Goal: Transaction & Acquisition: Purchase product/service

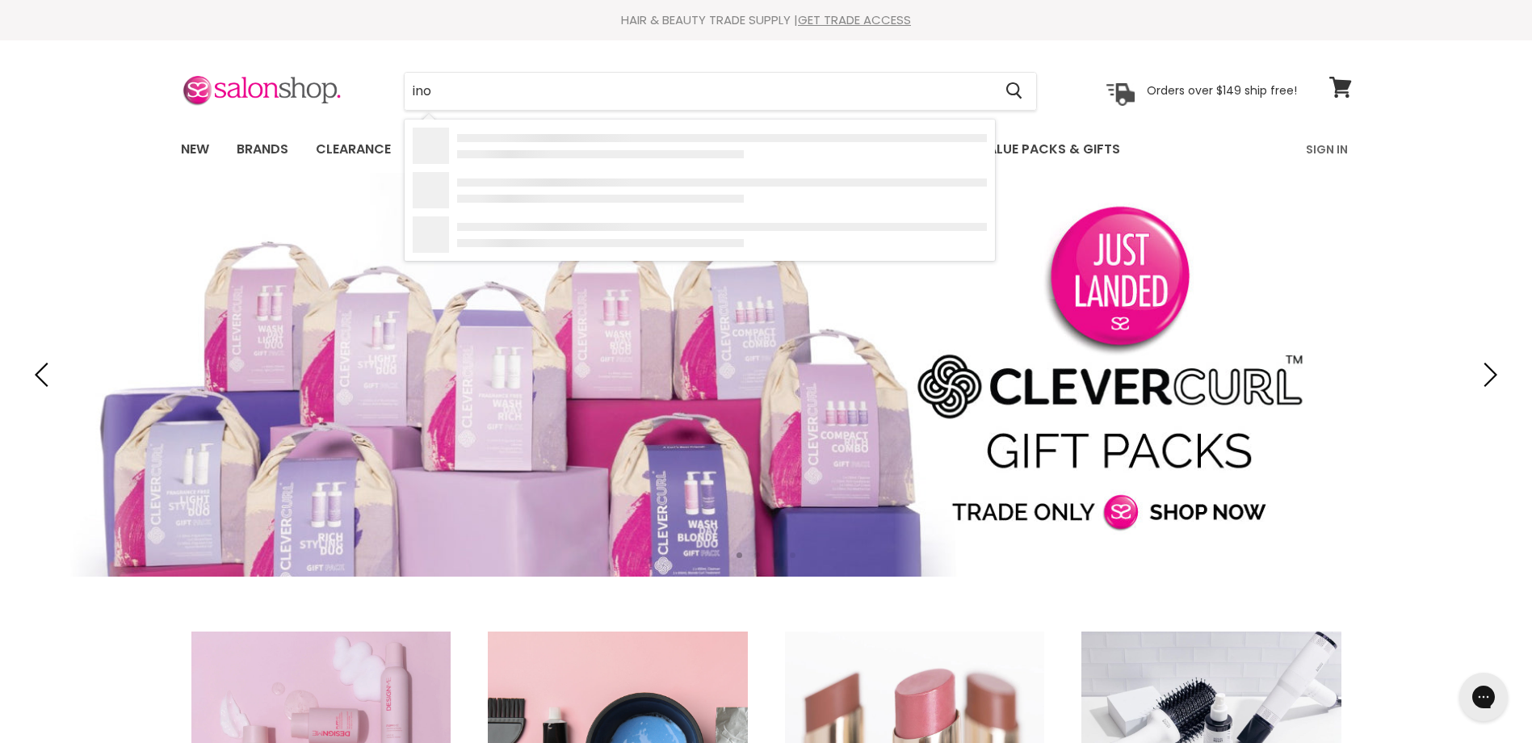
type input "inoa"
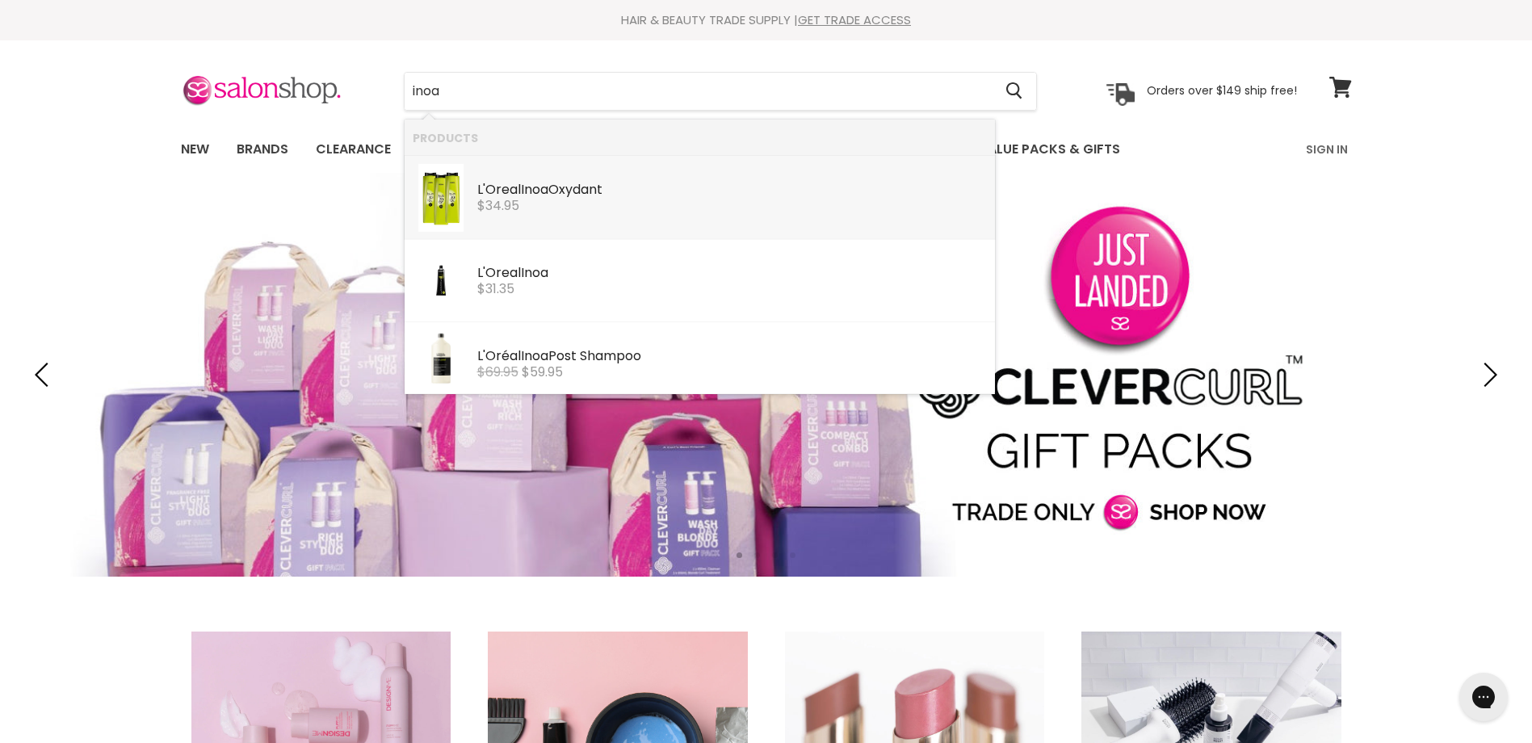
click at [557, 188] on div "L'Oreal Inoa Oxydant" at bounding box center [731, 190] width 509 height 17
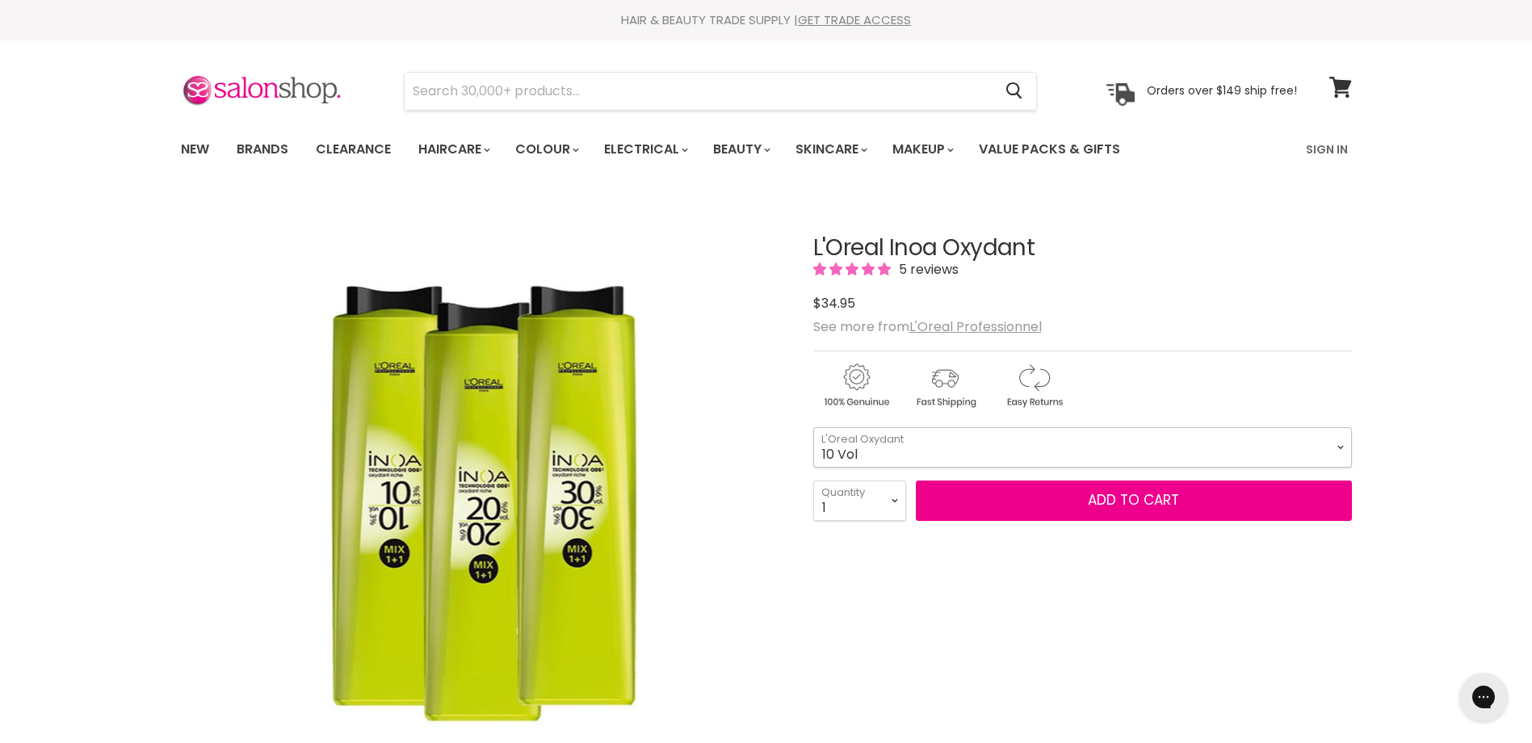
click at [1339, 454] on select "10 Vol 20 Vol 30 Vol" at bounding box center [1082, 447] width 539 height 40
click at [813, 427] on select "10 Vol 20 Vol 30 Vol" at bounding box center [1082, 447] width 539 height 40
select select "30 Vol"
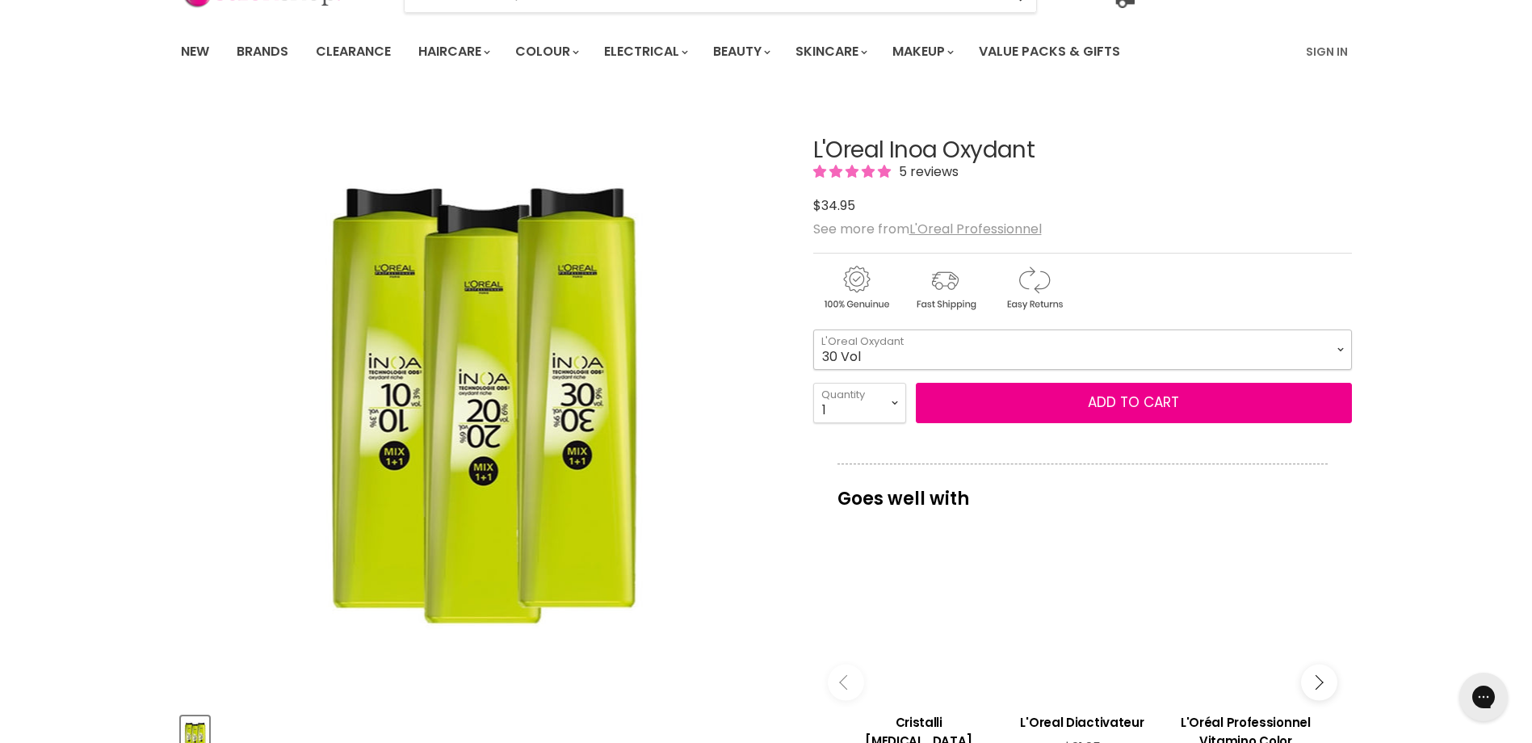
scroll to position [81, 0]
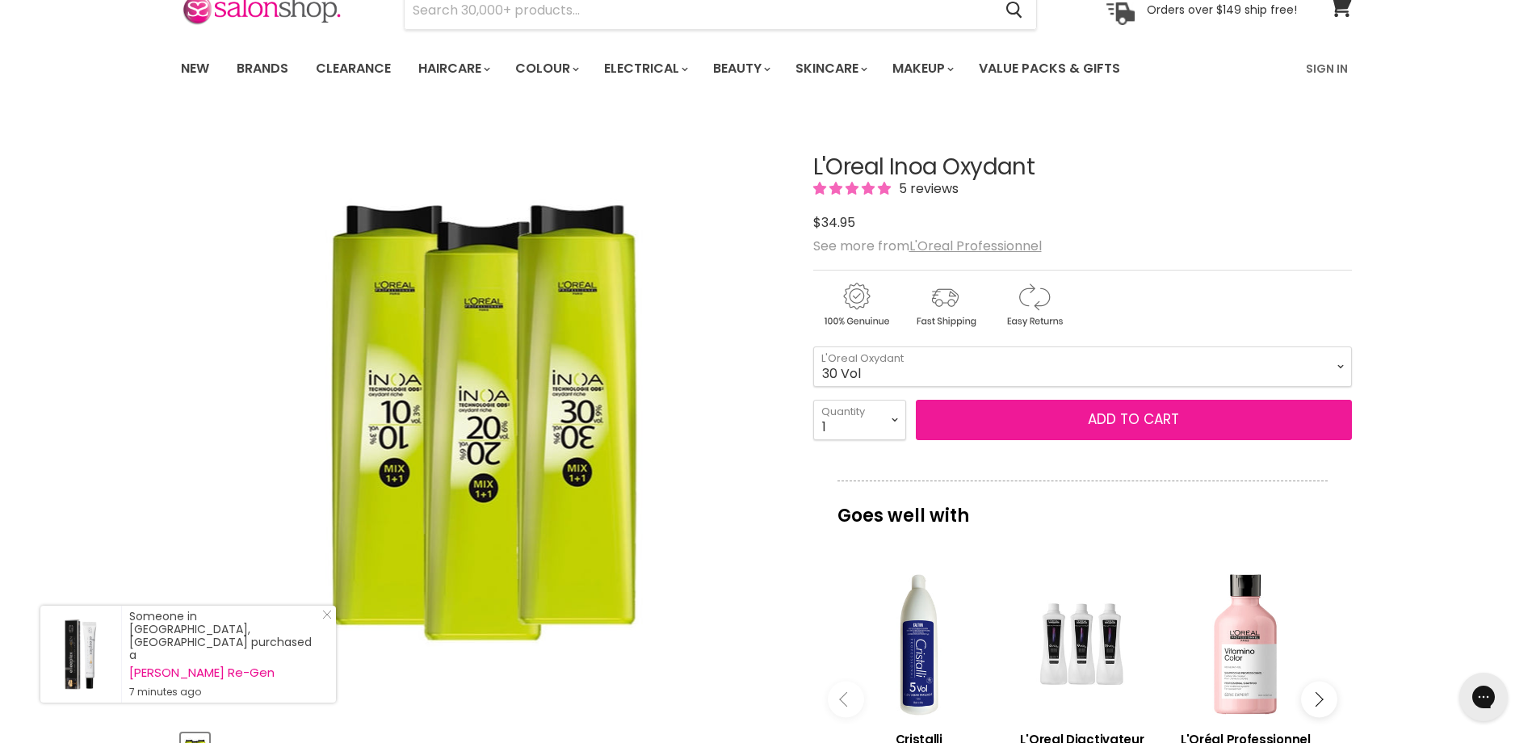
click at [1037, 420] on button "Add to cart" at bounding box center [1134, 420] width 436 height 40
click at [1083, 408] on button "Add to cart" at bounding box center [1134, 420] width 436 height 40
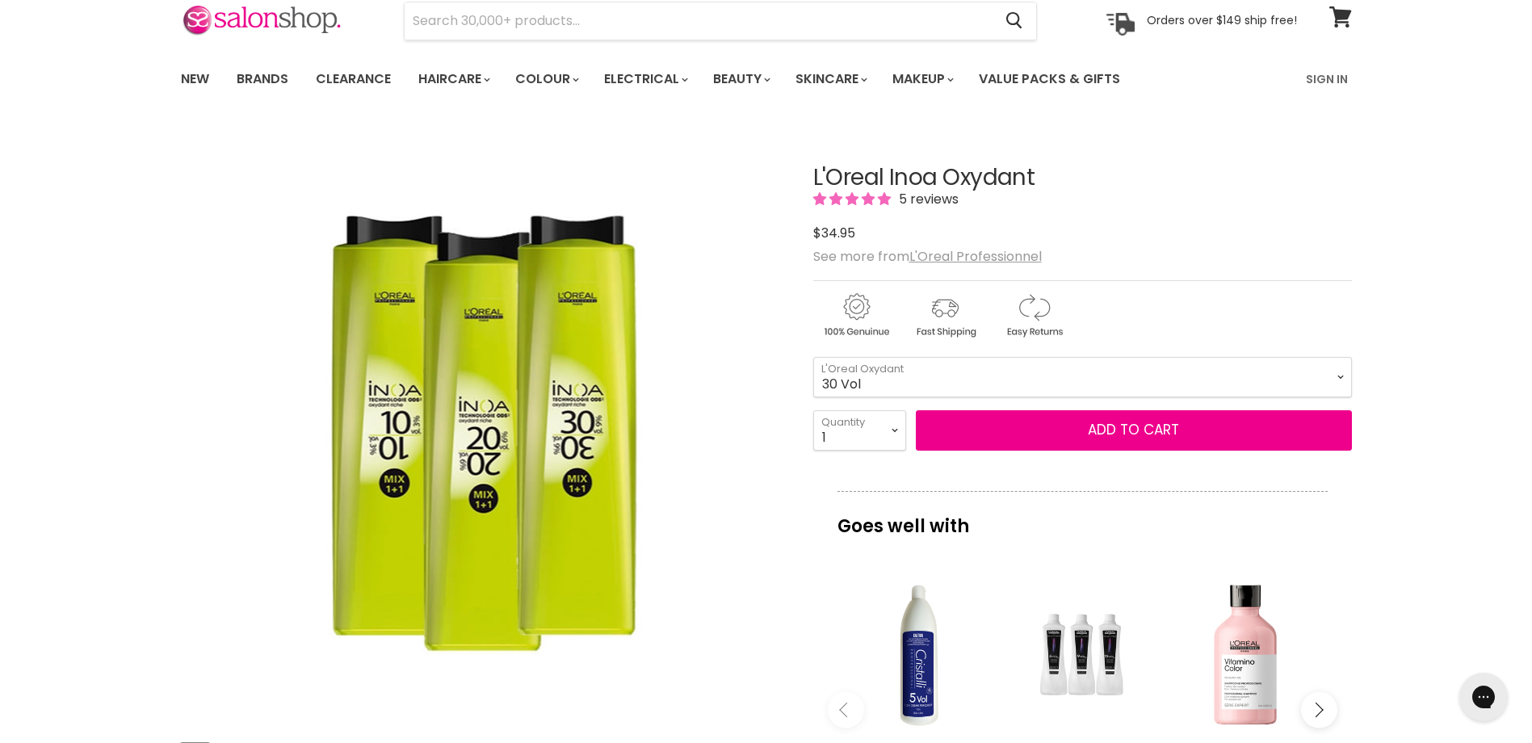
scroll to position [0, 0]
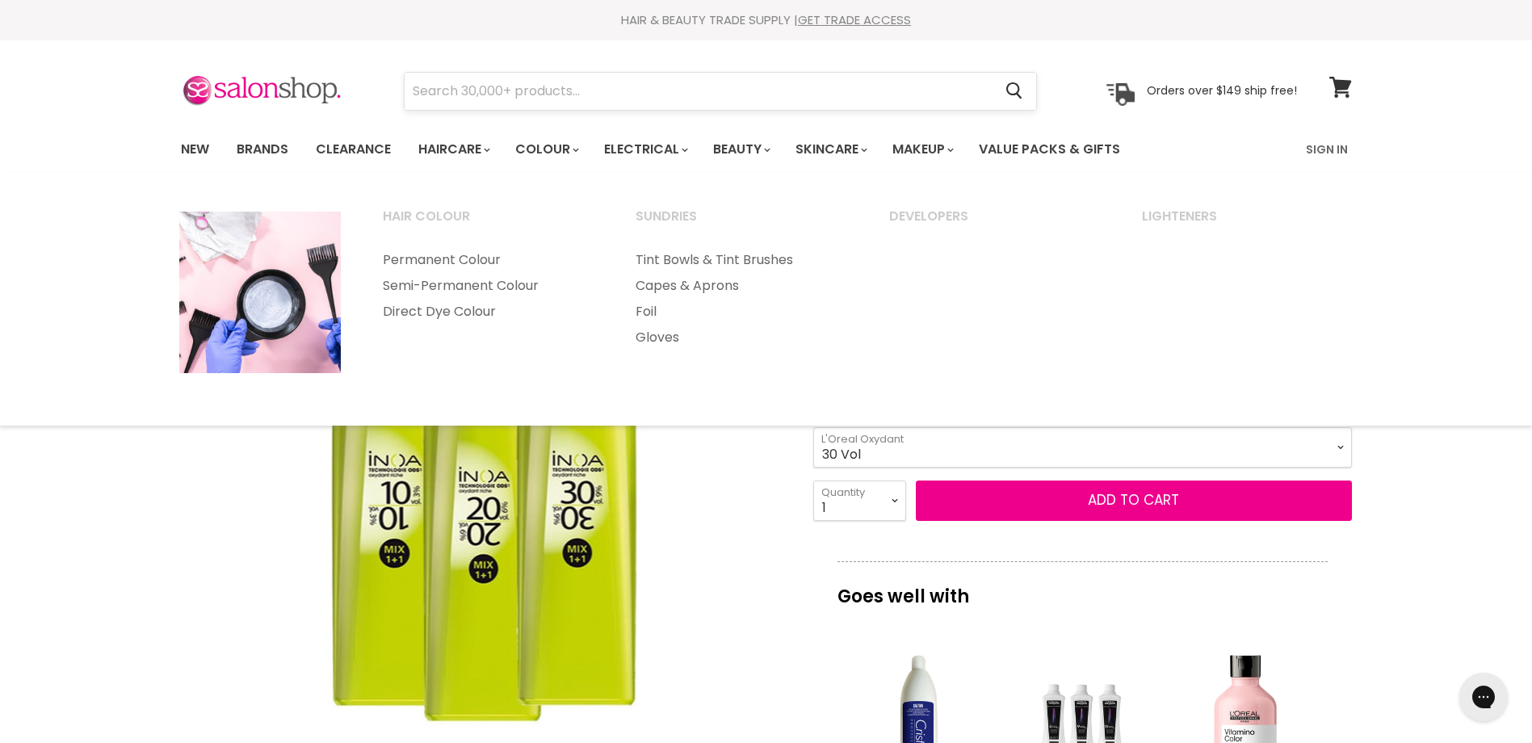
click at [533, 87] on input "Search" at bounding box center [698, 91] width 589 height 37
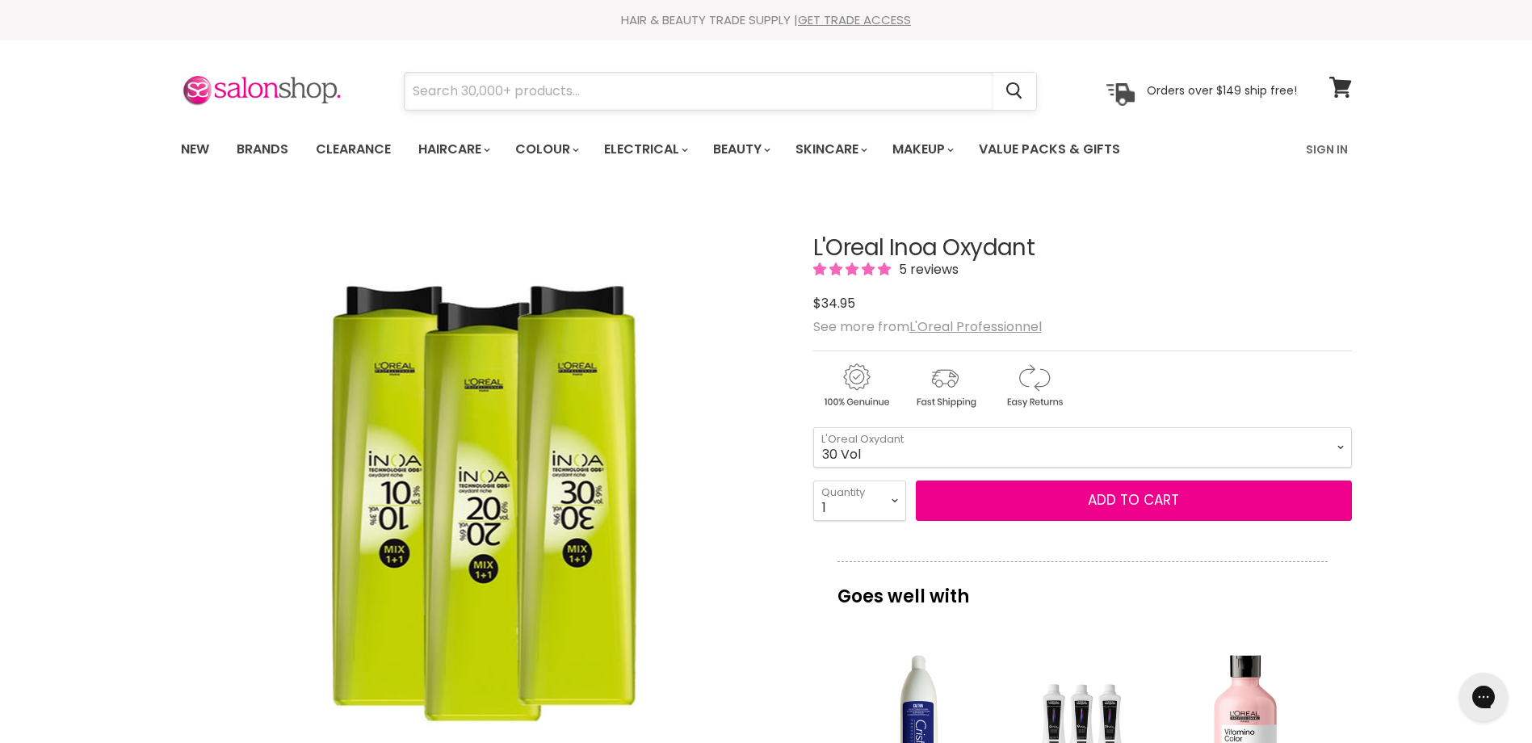
click at [520, 83] on input "Search" at bounding box center [698, 91] width 589 height 37
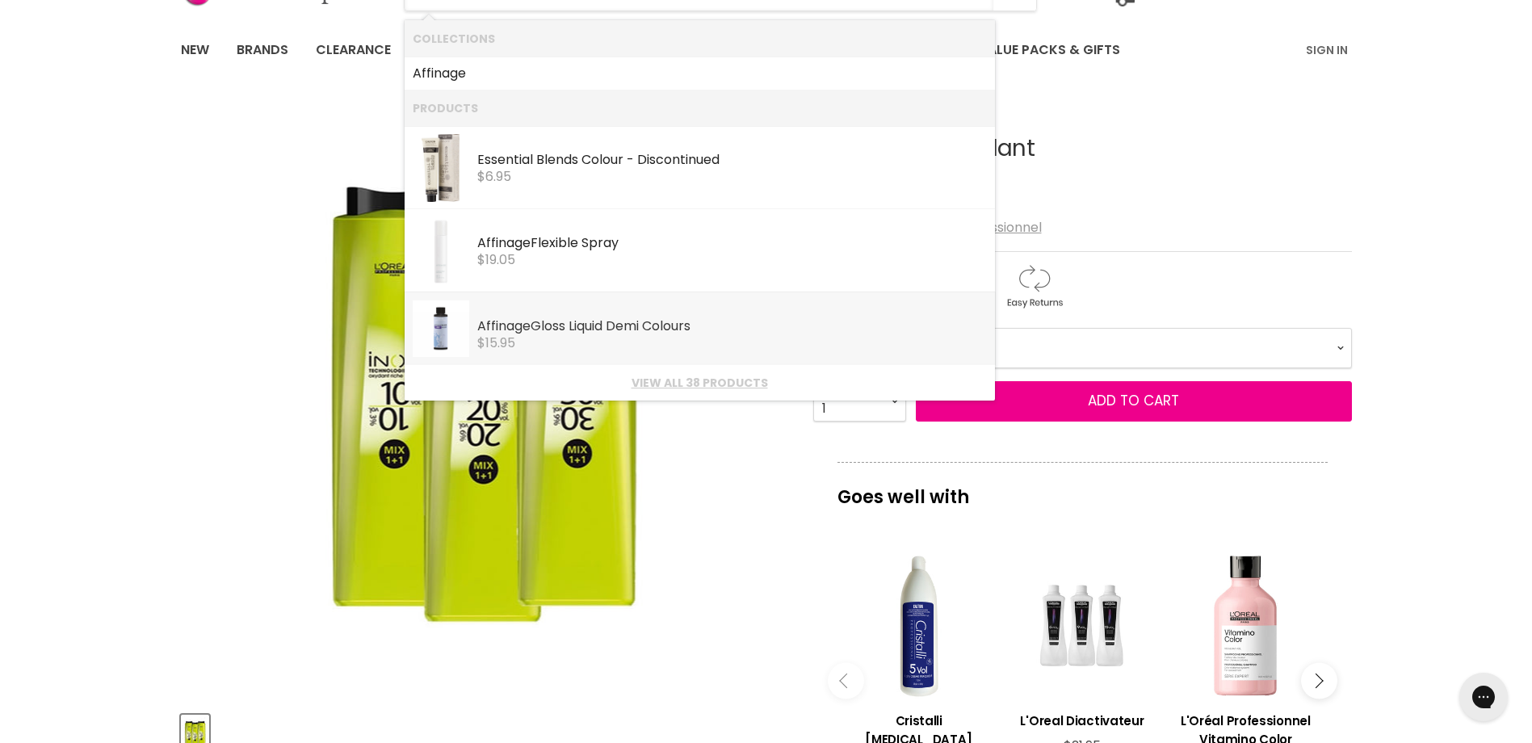
scroll to position [81, 0]
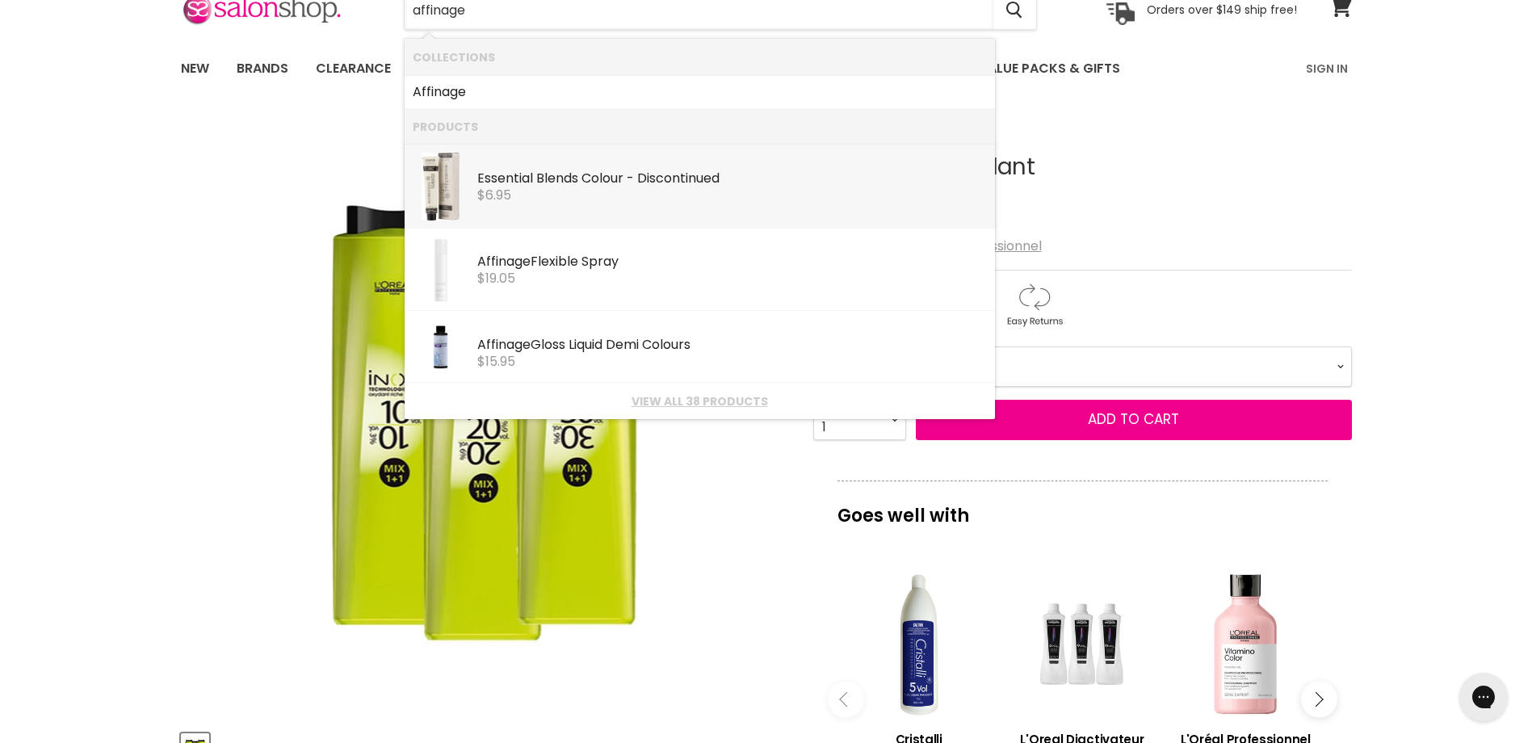
type input "affinage"
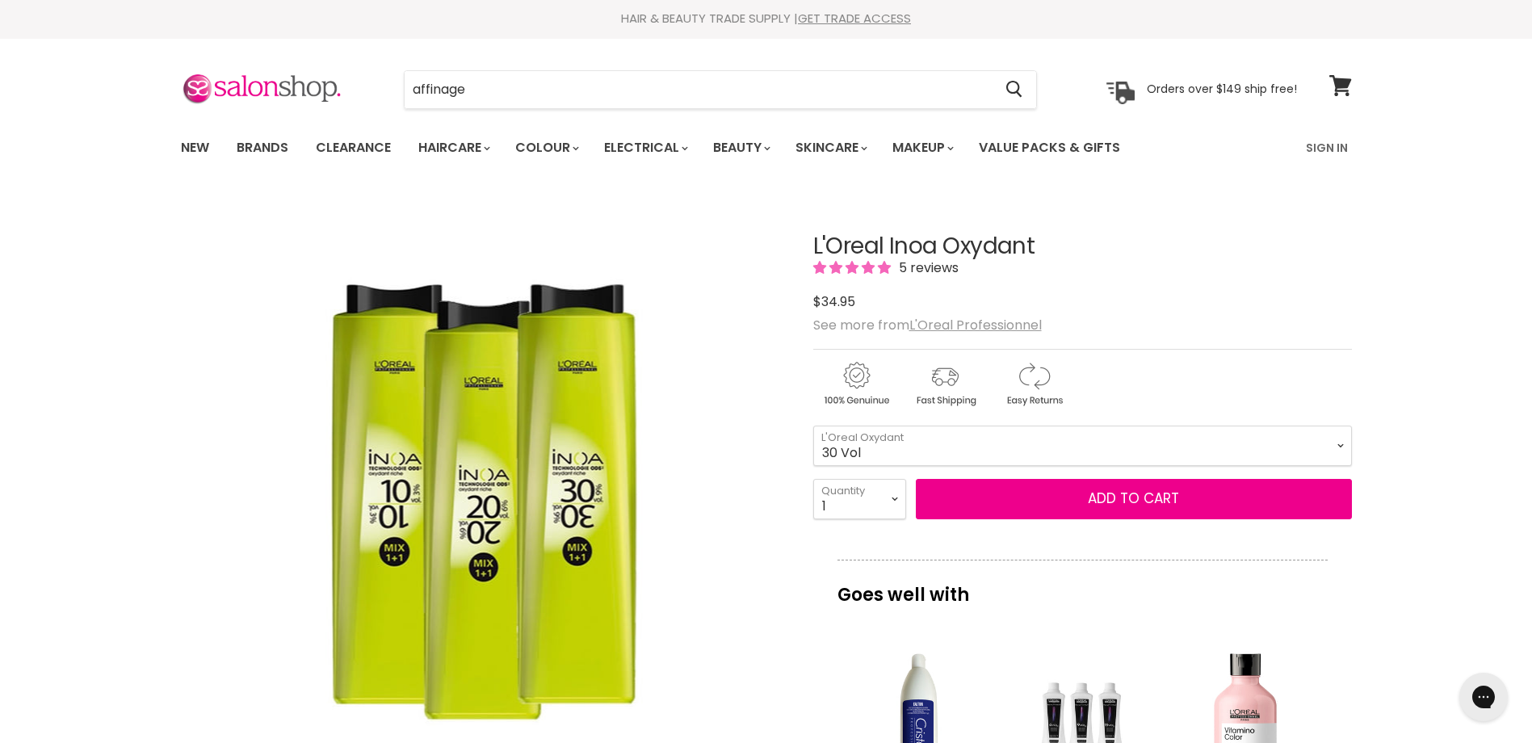
scroll to position [0, 0]
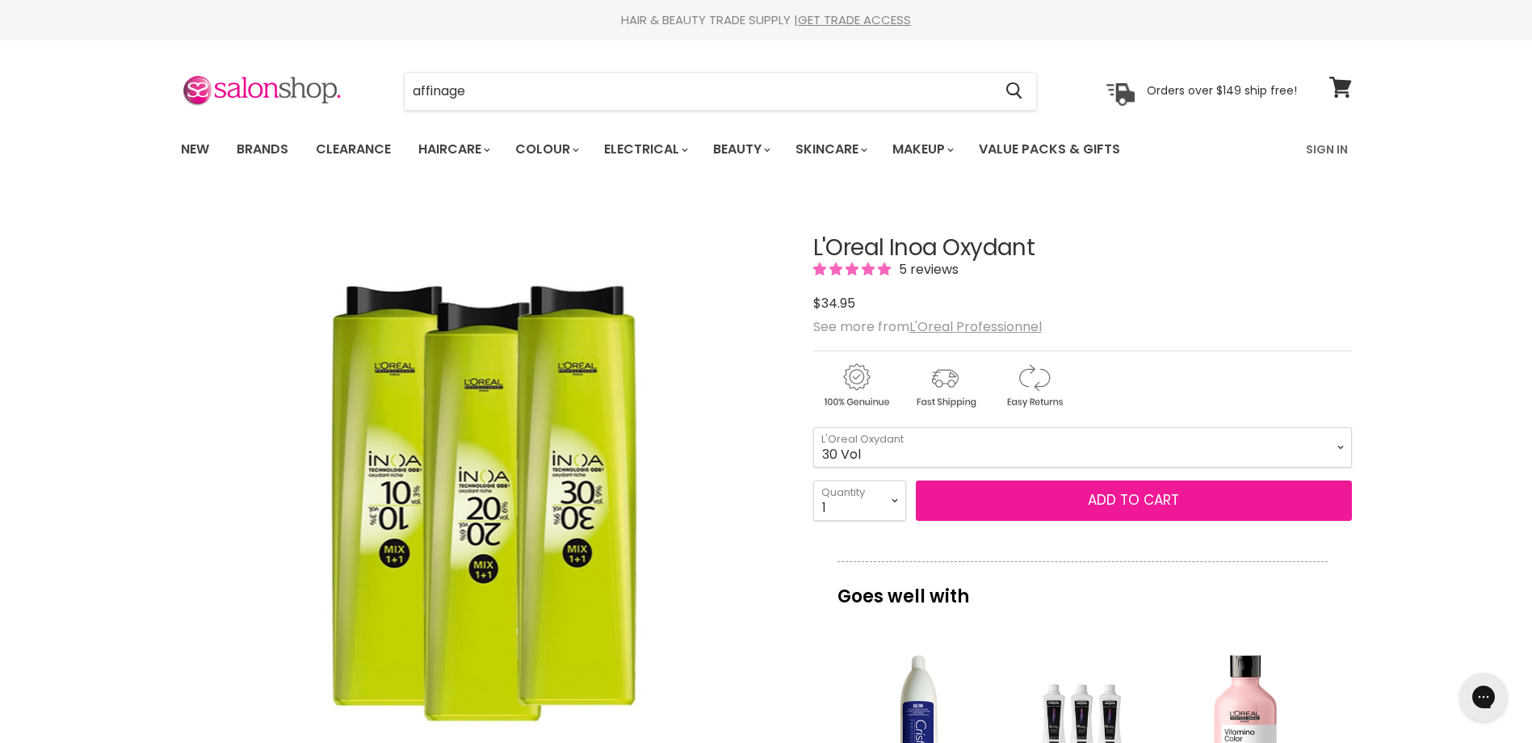
click at [1082, 493] on button "Add to cart" at bounding box center [1134, 500] width 436 height 40
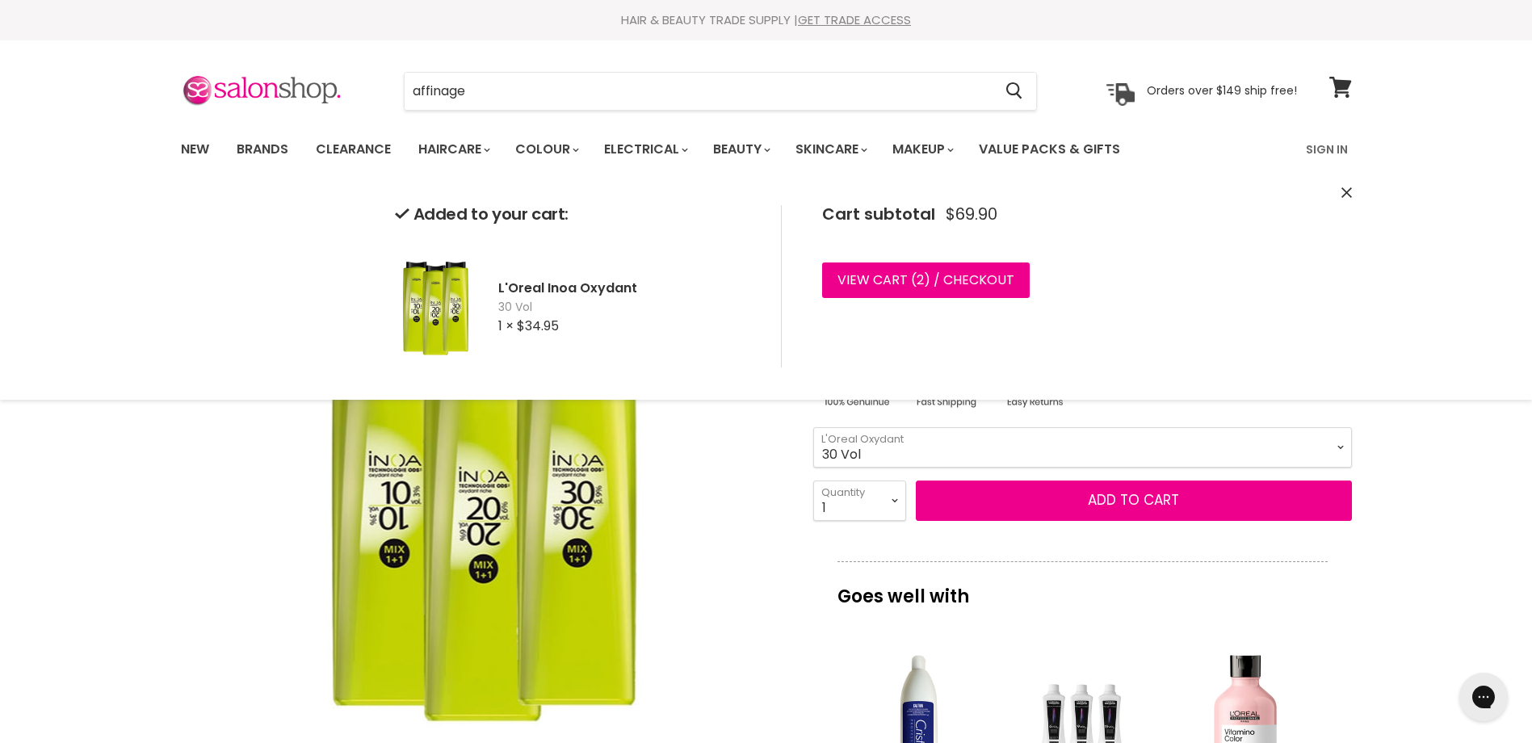
click at [184, 562] on div "Click or scroll to zoom Tap or pinch to zoom" at bounding box center [482, 496] width 603 height 603
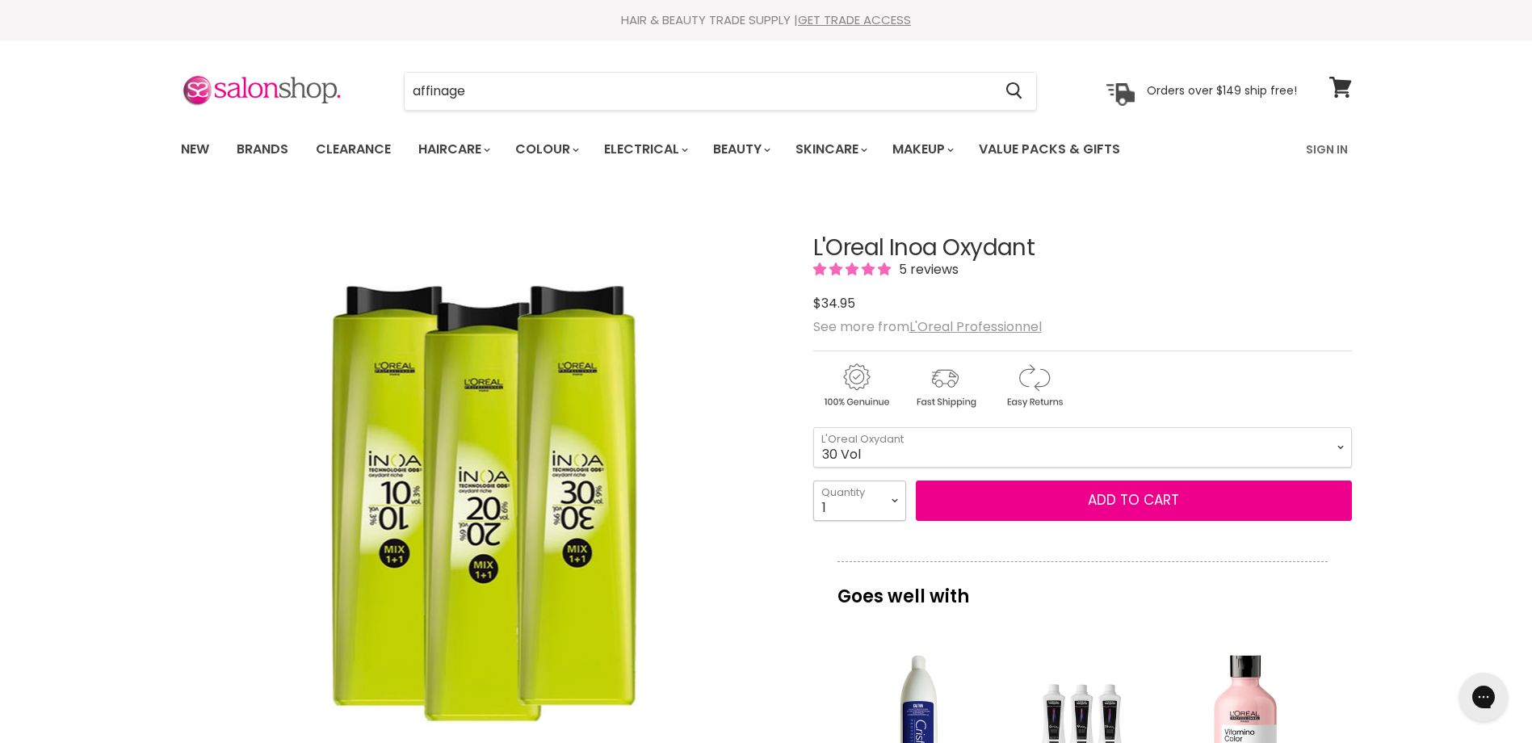
click at [895, 501] on select "1 2 3 4 5 6 7 8 9 10+" at bounding box center [859, 500] width 93 height 40
click at [700, 416] on div "Click or scroll to zoom Tap or pinch to zoom" at bounding box center [482, 496] width 603 height 603
click at [1272, 438] on select "10 Vol 20 Vol 30 Vol" at bounding box center [1082, 447] width 539 height 40
click at [813, 427] on select "10 Vol 20 Vol 30 Vol" at bounding box center [1082, 447] width 539 height 40
select select "20 Vol"
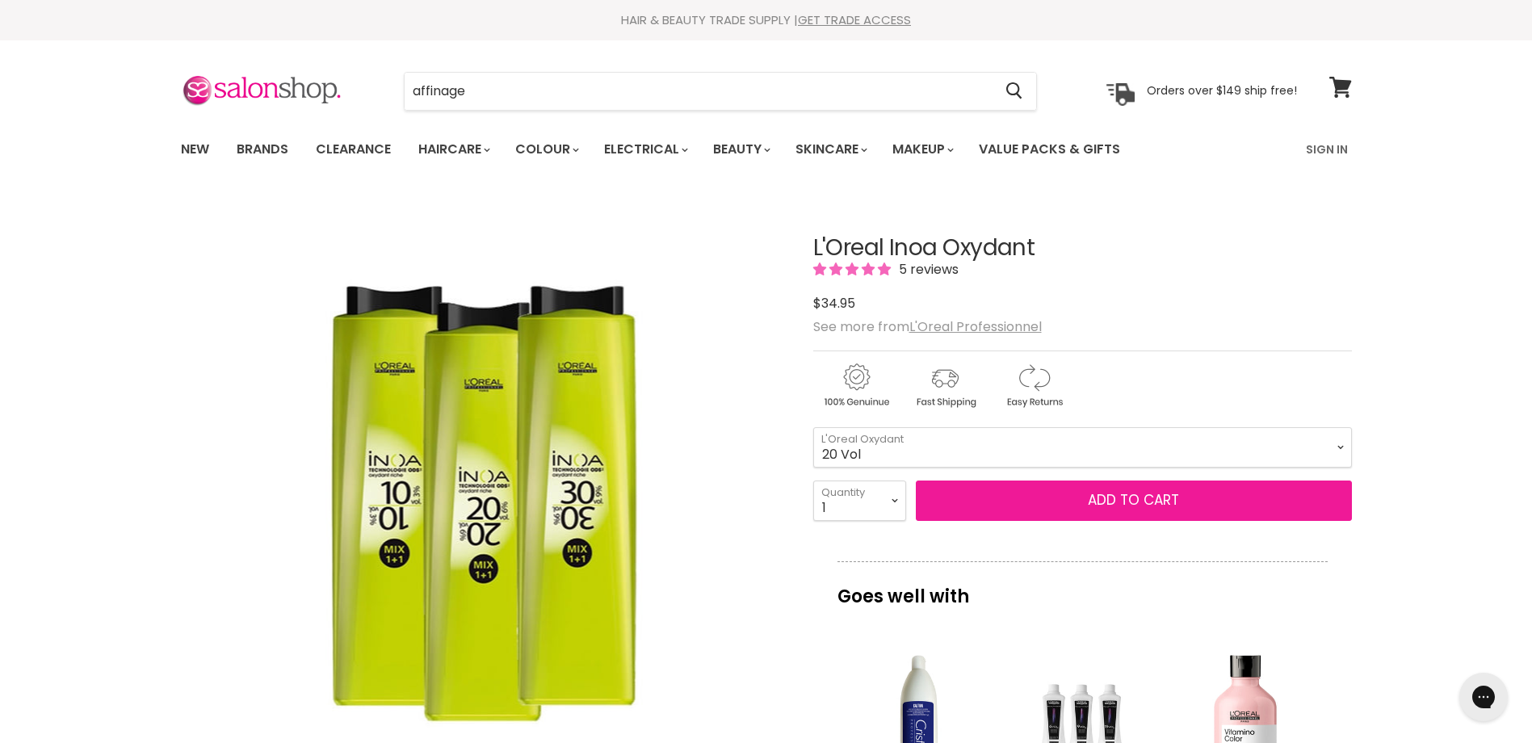
click at [1178, 490] on button "Add to cart" at bounding box center [1134, 500] width 436 height 40
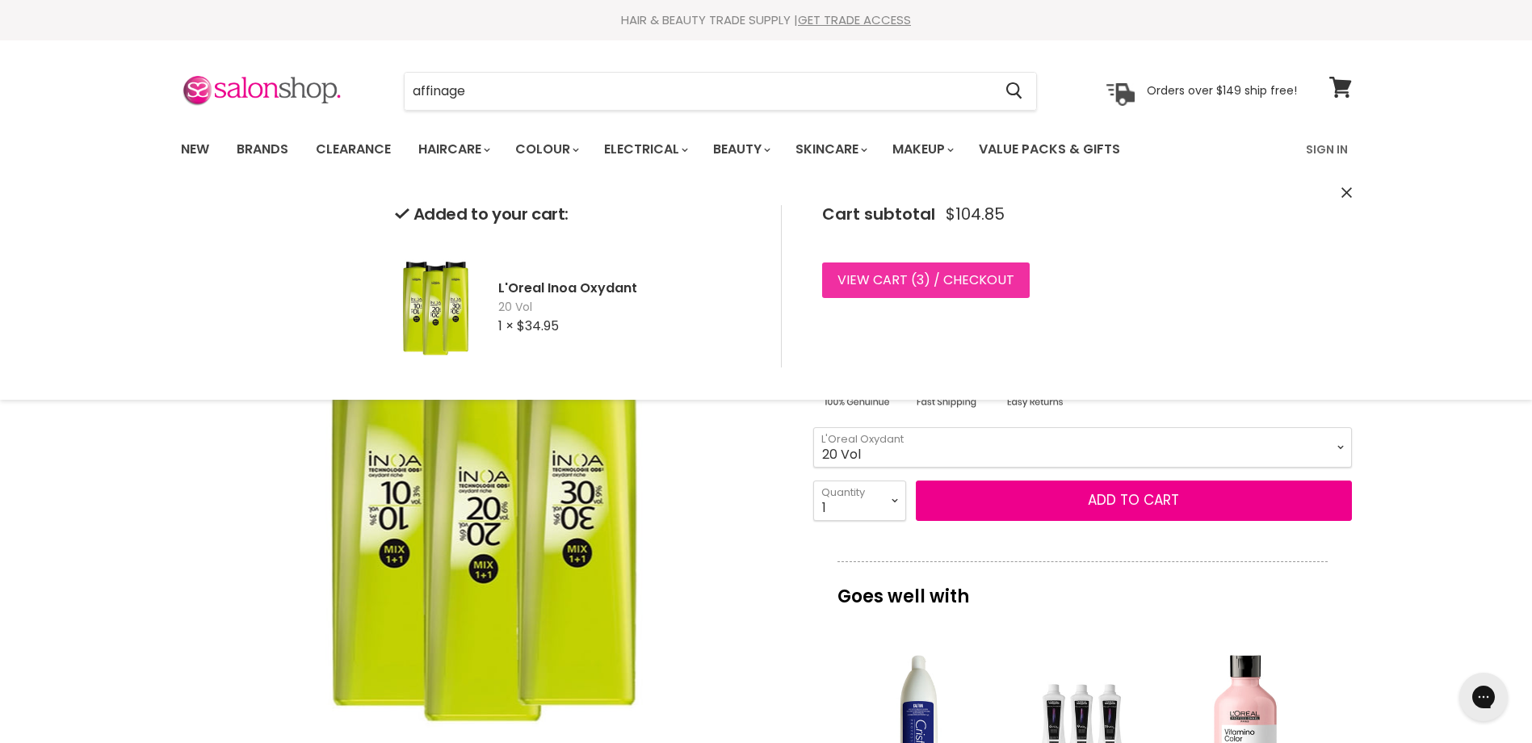
click at [993, 287] on link "View cart ( 3 ) / Checkout" at bounding box center [925, 280] width 207 height 36
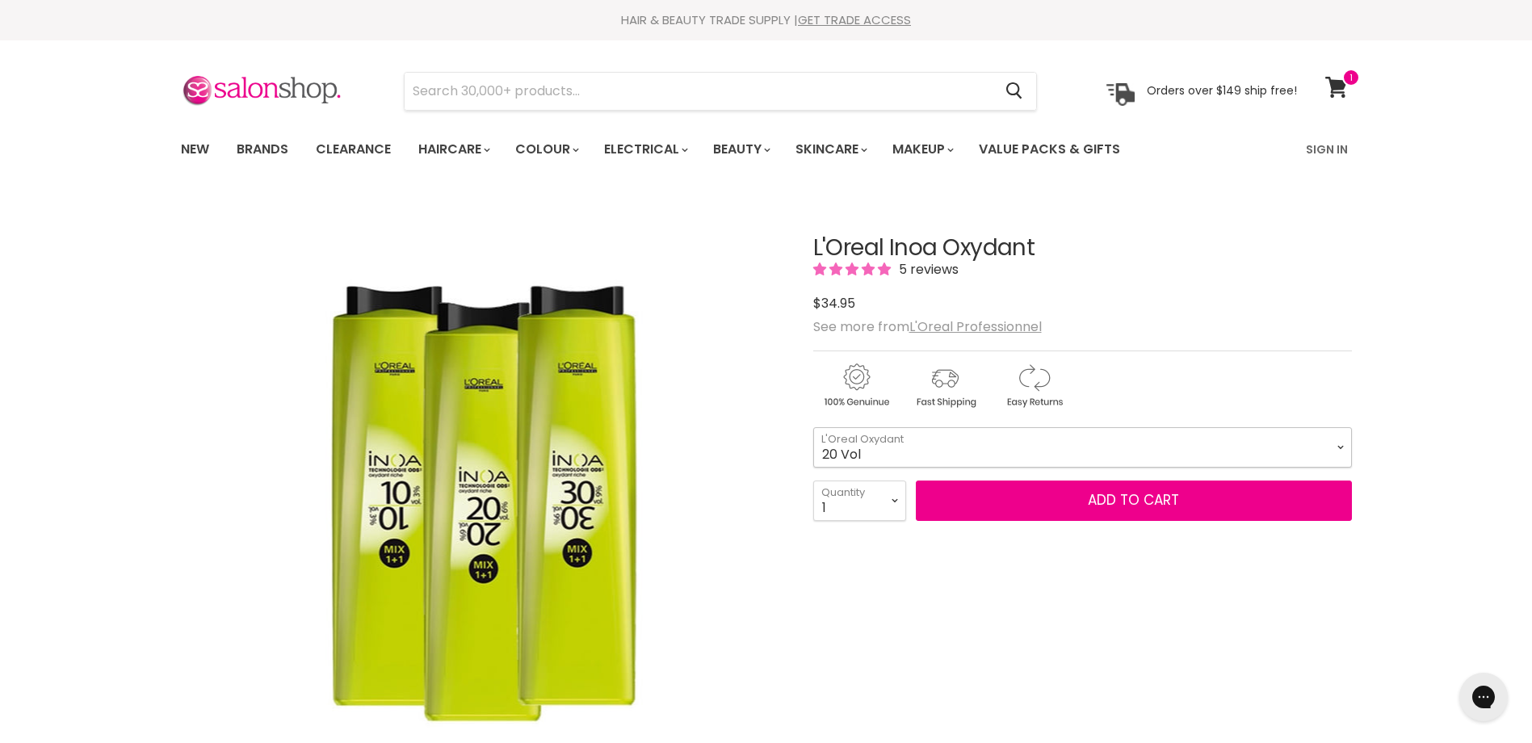
click at [1113, 454] on select "10 Vol 20 Vol 30 Vol" at bounding box center [1082, 447] width 539 height 40
click at [813, 427] on select "10 Vol 20 Vol 30 Vol" at bounding box center [1082, 447] width 539 height 40
select select "30 Vol"
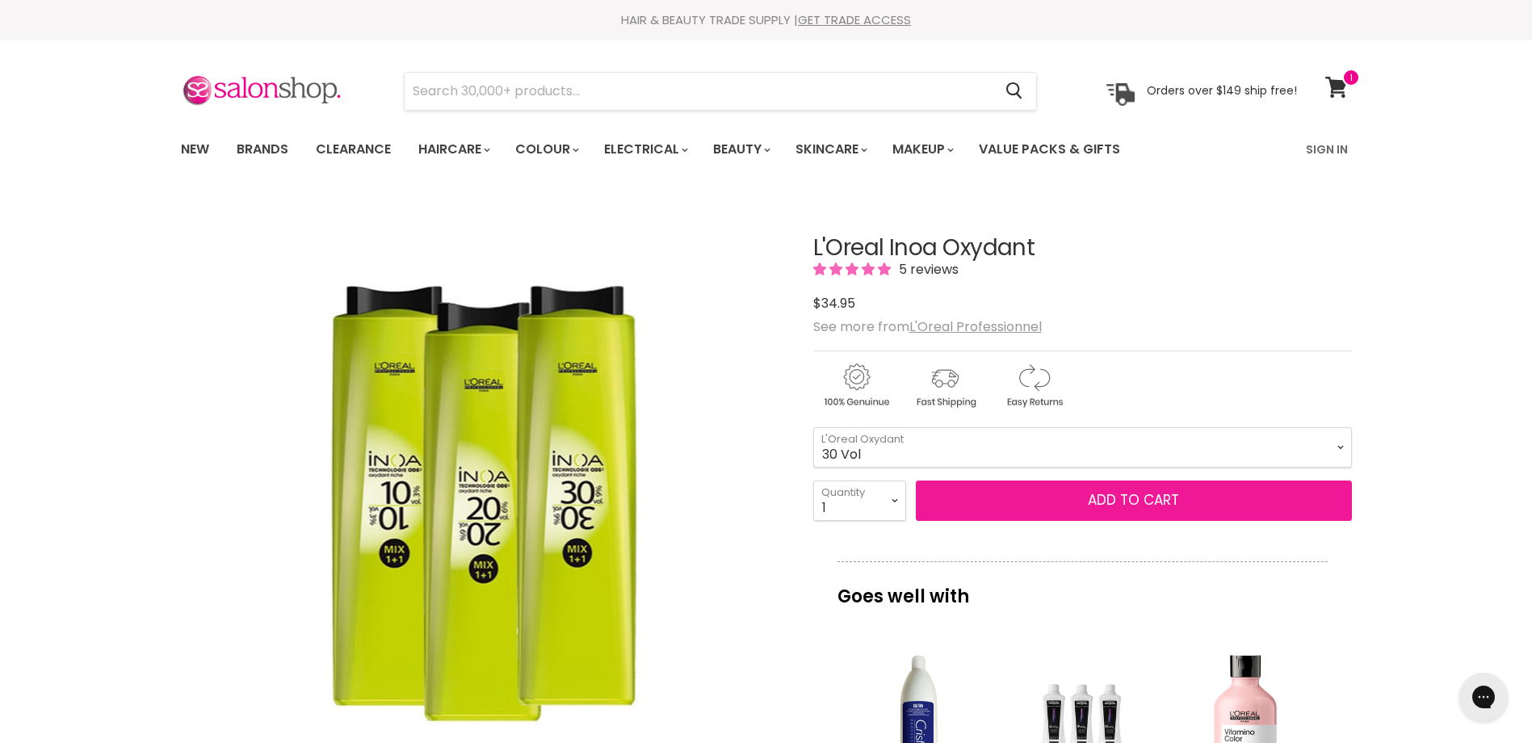
click at [1026, 493] on button "Add to cart" at bounding box center [1134, 500] width 436 height 40
click at [1176, 499] on button "Add to cart" at bounding box center [1134, 500] width 436 height 40
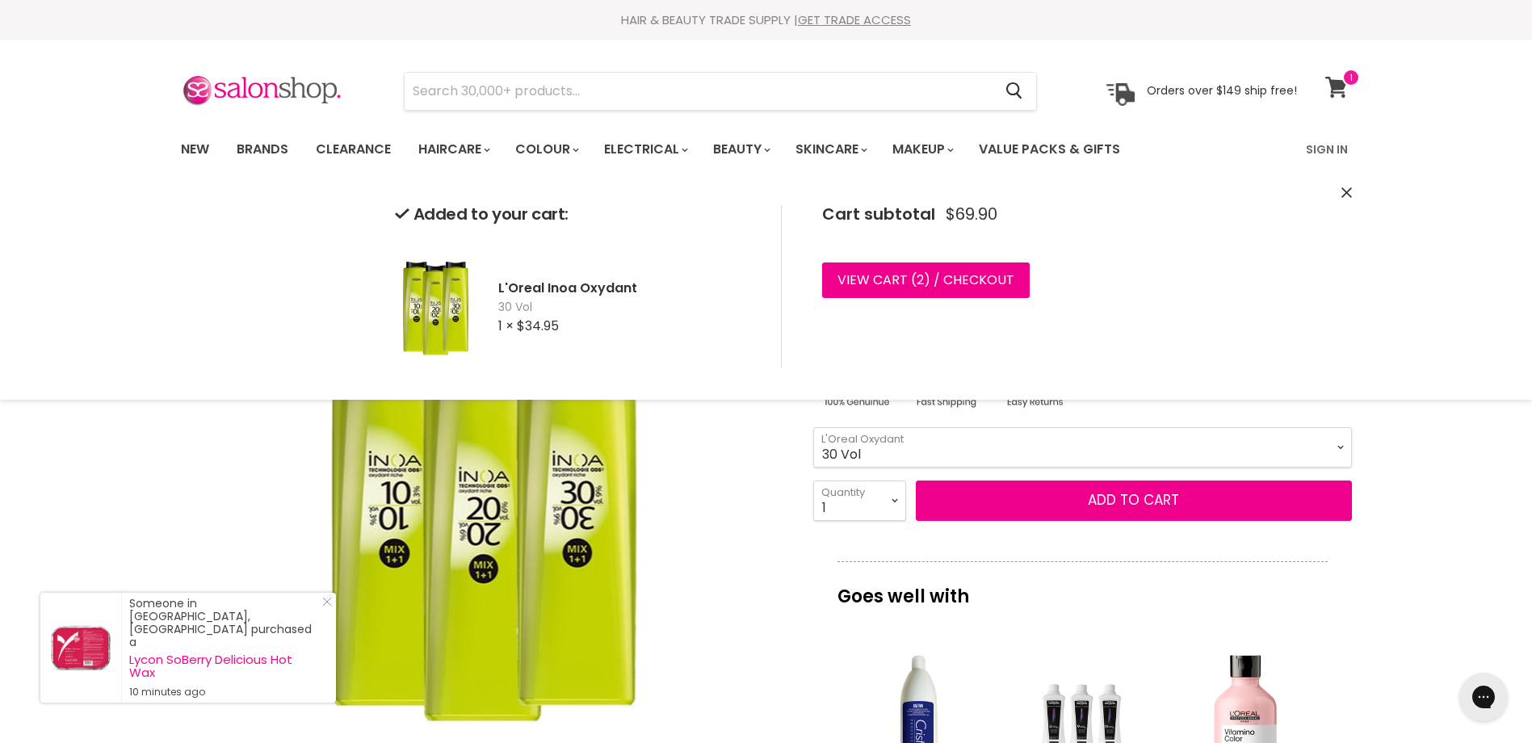
click at [1334, 87] on icon at bounding box center [1336, 87] width 22 height 21
